Goal: Download file/media

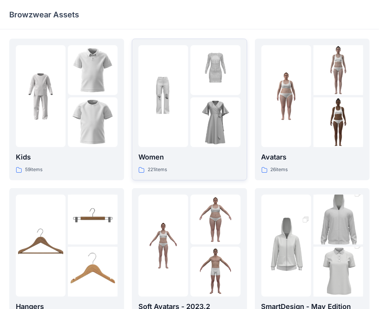
click at [174, 170] on div "221 items" at bounding box center [190, 170] width 102 height 8
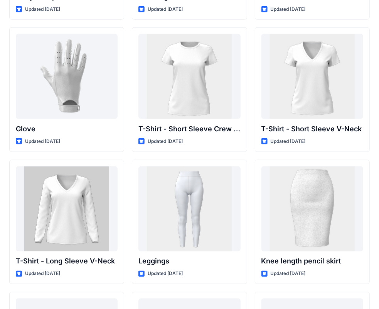
scroll to position [6133, 0]
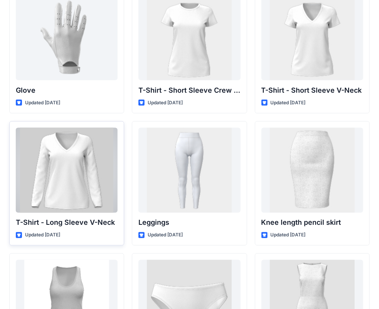
click at [85, 158] on div at bounding box center [67, 170] width 102 height 85
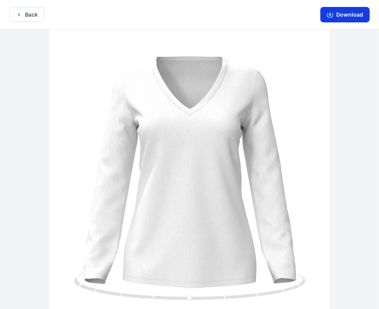
click at [352, 12] on button "Download" at bounding box center [345, 14] width 49 height 15
click at [339, 12] on button "Download" at bounding box center [345, 14] width 49 height 15
click at [352, 16] on button "Download" at bounding box center [345, 14] width 49 height 15
